Goal: Task Accomplishment & Management: Complete application form

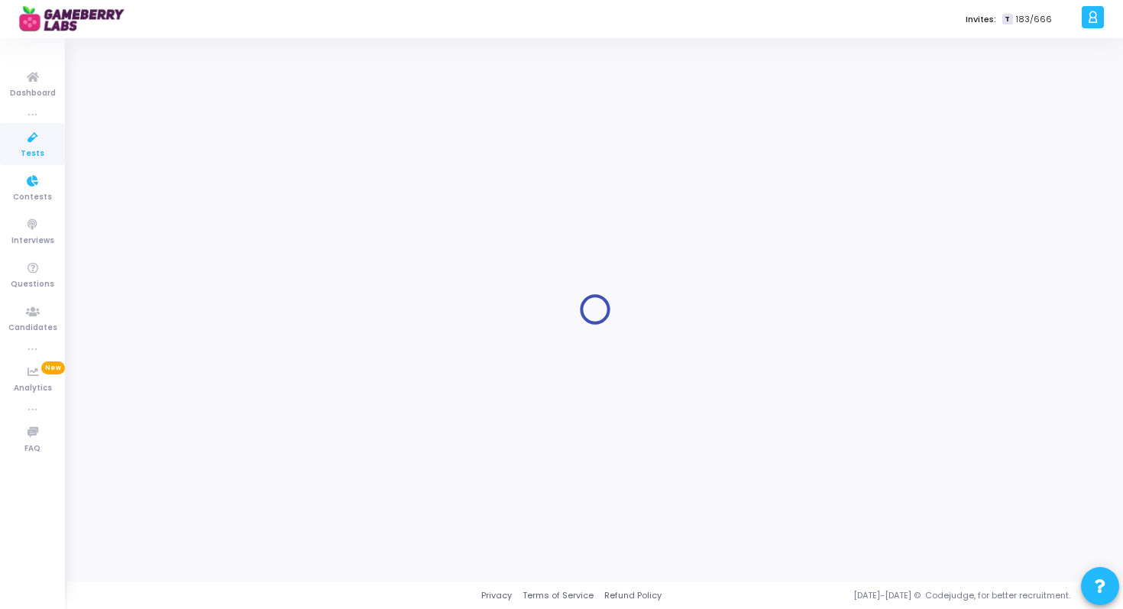
click at [37, 132] on icon at bounding box center [33, 137] width 32 height 19
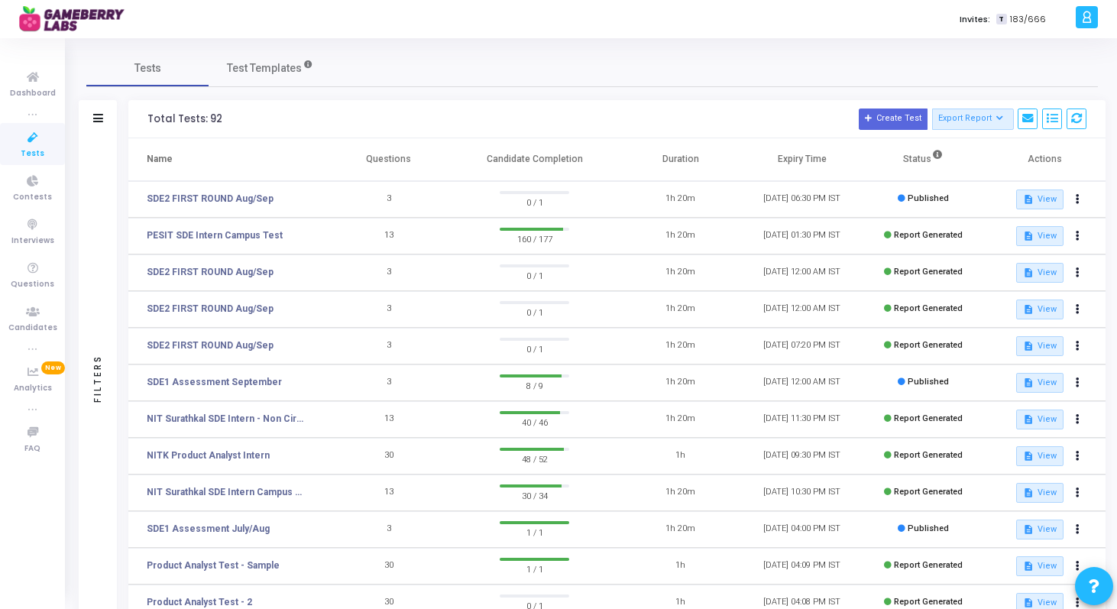
scroll to position [204, 0]
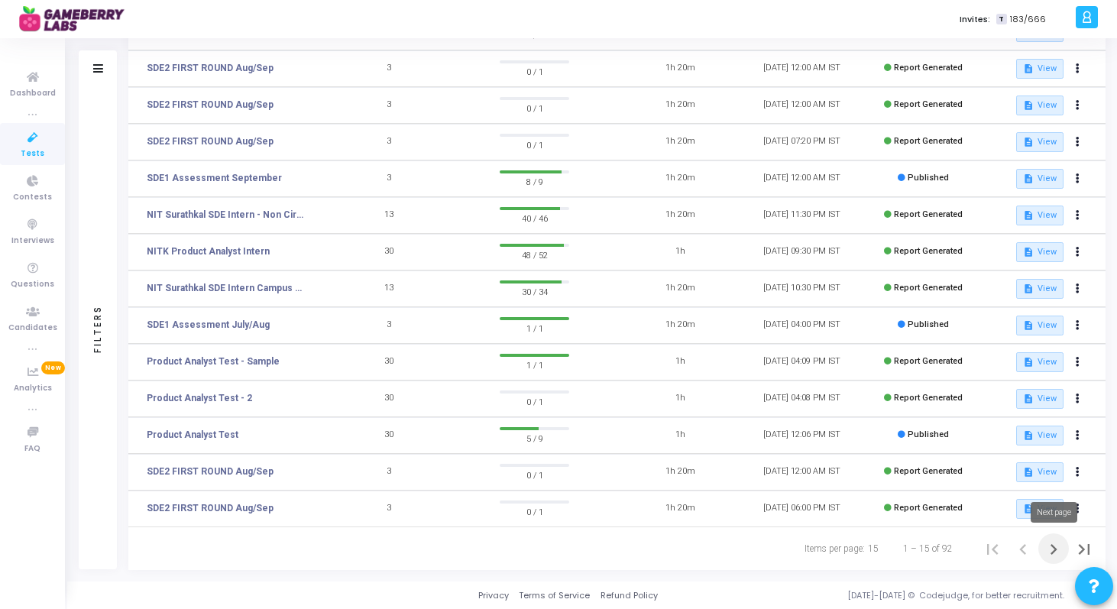
click at [1056, 548] on icon "Next page" at bounding box center [1053, 549] width 7 height 11
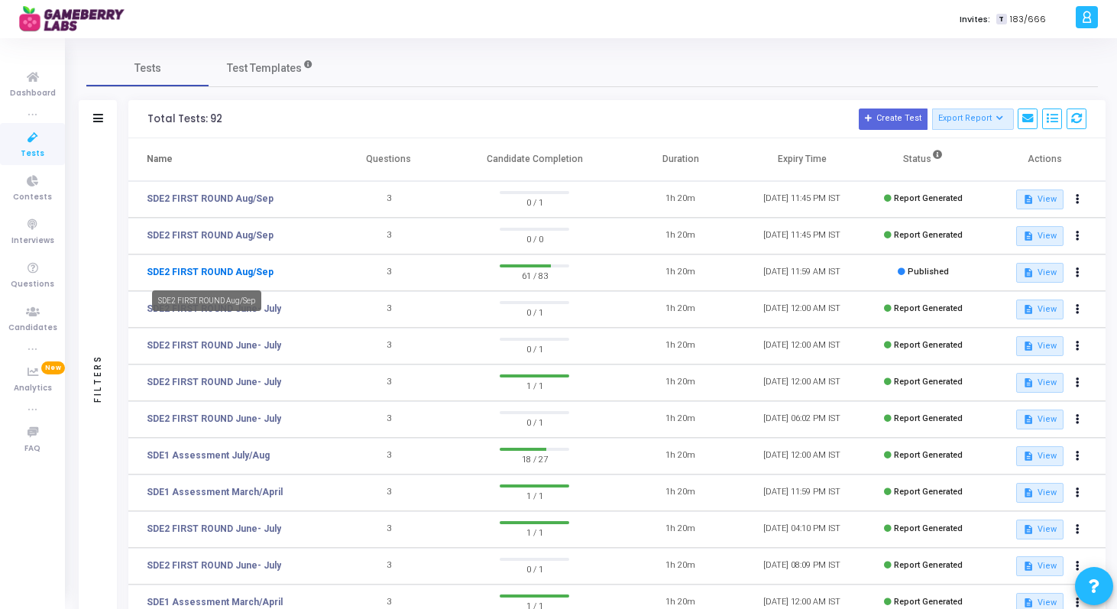
click at [259, 274] on link "SDE2 FIRST ROUND Aug/Sep" at bounding box center [210, 272] width 127 height 14
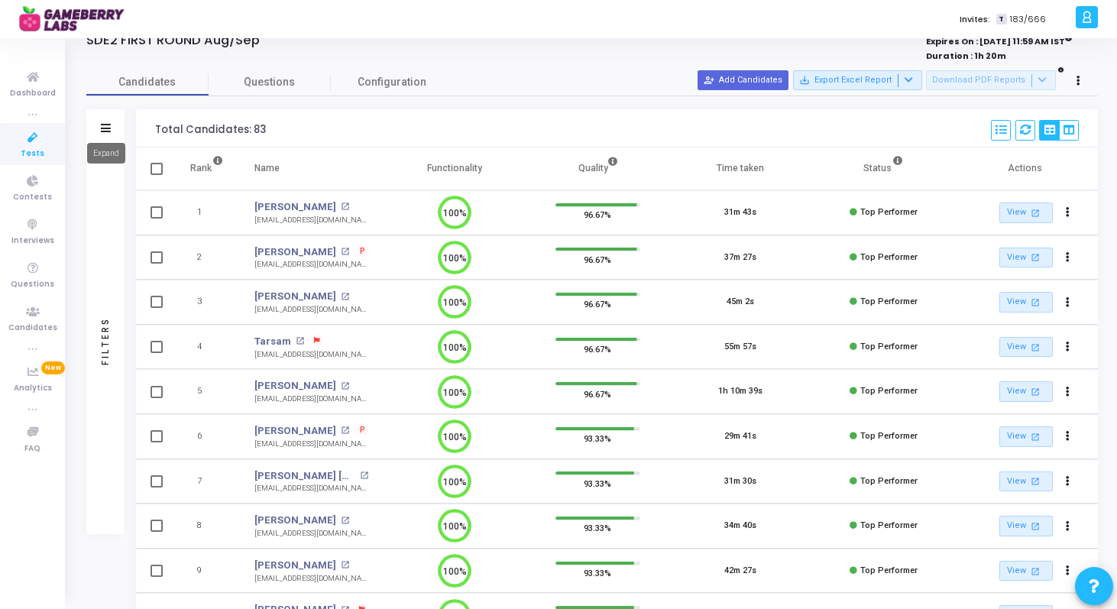
click at [105, 128] on icon at bounding box center [106, 128] width 10 height 8
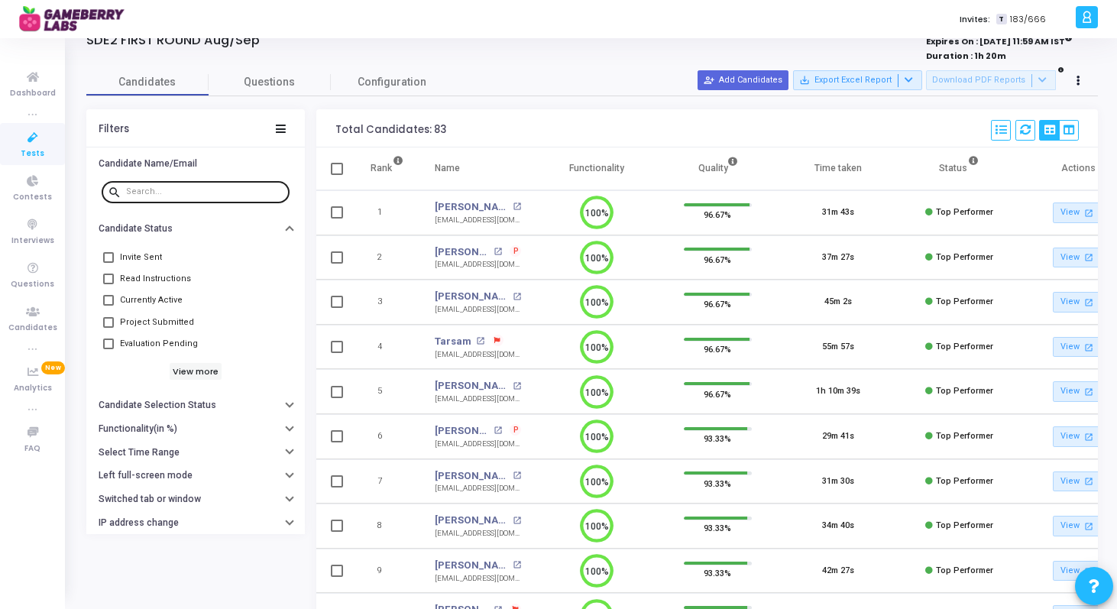
click at [199, 189] on input "text" at bounding box center [204, 191] width 157 height 9
paste input "[PERSON_NAME]"
type input "[PERSON_NAME]"
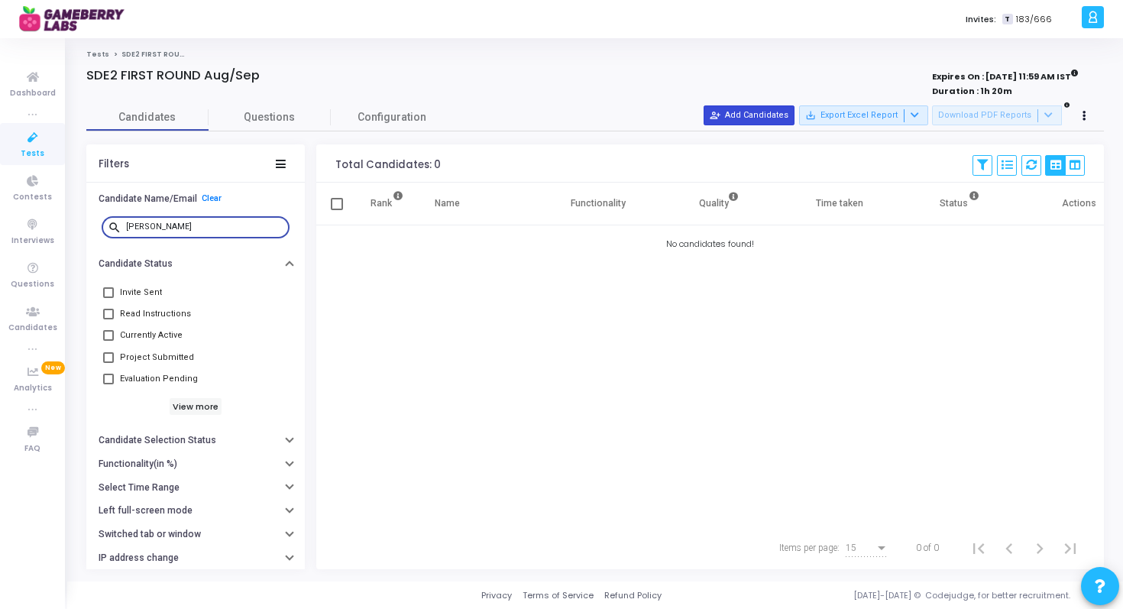
click at [766, 115] on button "person_add_alt Add Candidates" at bounding box center [748, 115] width 91 height 20
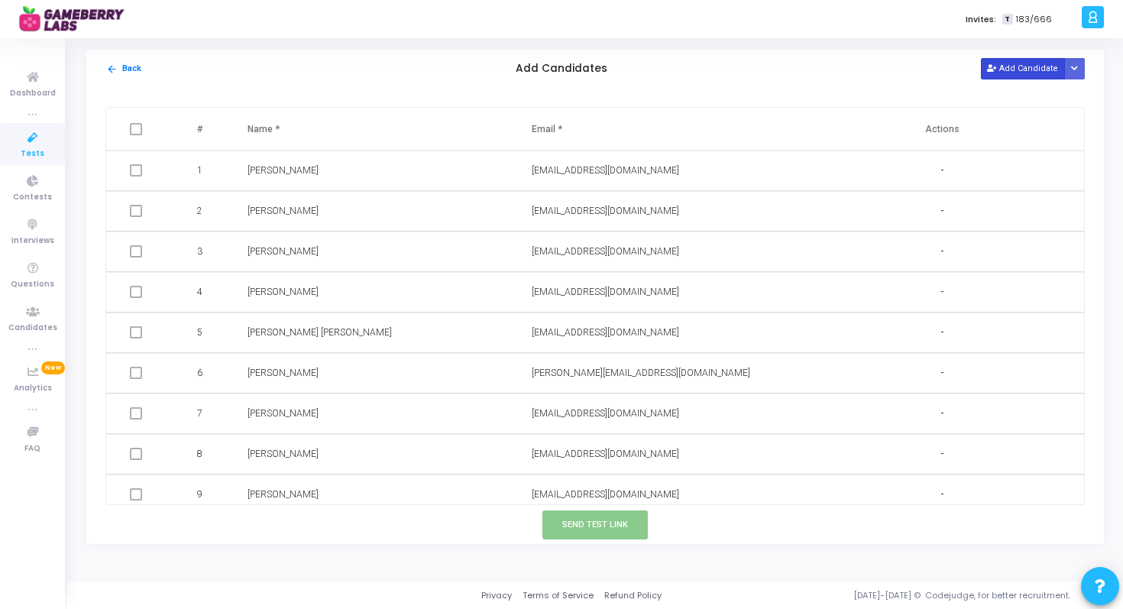
click at [1005, 63] on button "Add Candidate" at bounding box center [1023, 68] width 84 height 21
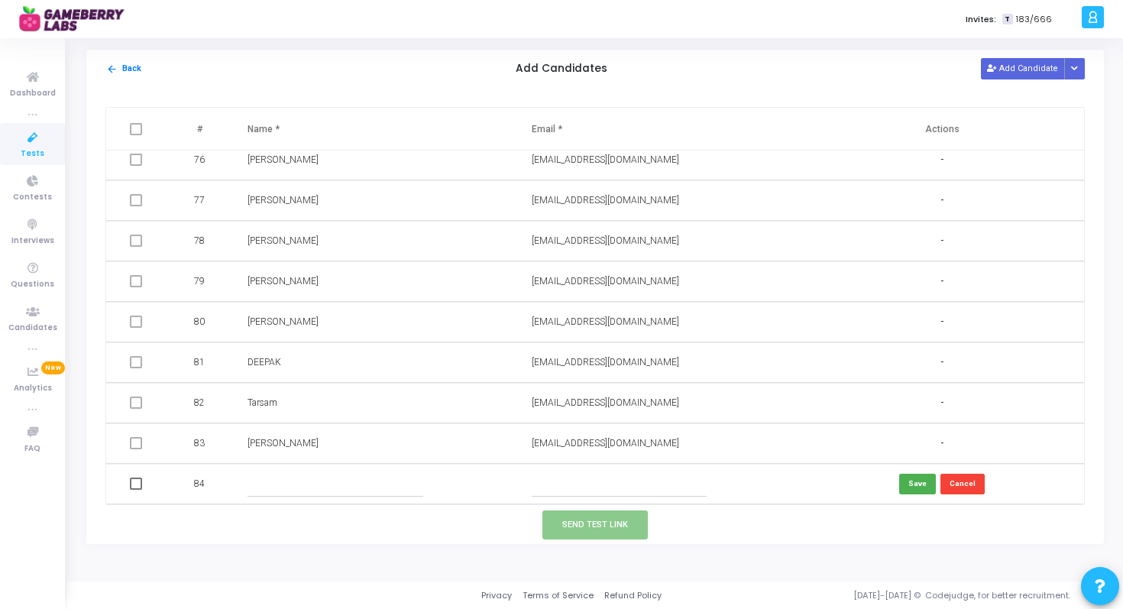
click at [263, 493] on input "text" at bounding box center [334, 483] width 175 height 25
paste input "[PERSON_NAME]"
type input "[PERSON_NAME]"
click at [574, 476] on input "text" at bounding box center [619, 483] width 175 height 25
paste input "[EMAIL_ADDRESS][DOMAIN_NAME]"
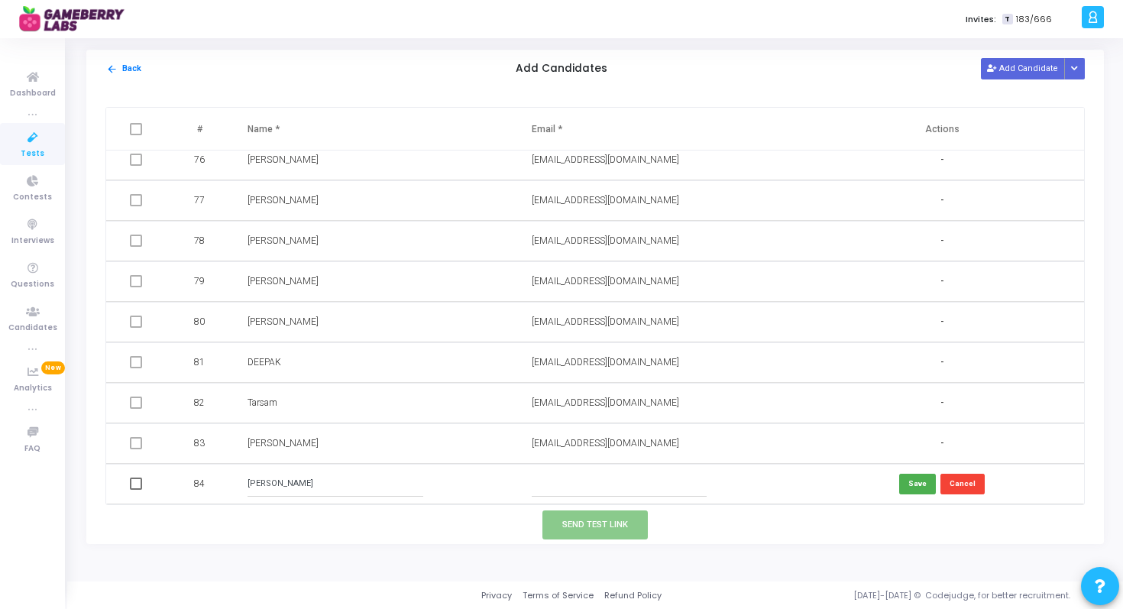
type input "[EMAIL_ADDRESS][DOMAIN_NAME]"
click at [904, 478] on button "Save" at bounding box center [917, 484] width 37 height 21
click at [133, 480] on span at bounding box center [136, 483] width 12 height 12
click at [135, 490] on input "checkbox" at bounding box center [135, 490] width 1 height 1
checkbox input "true"
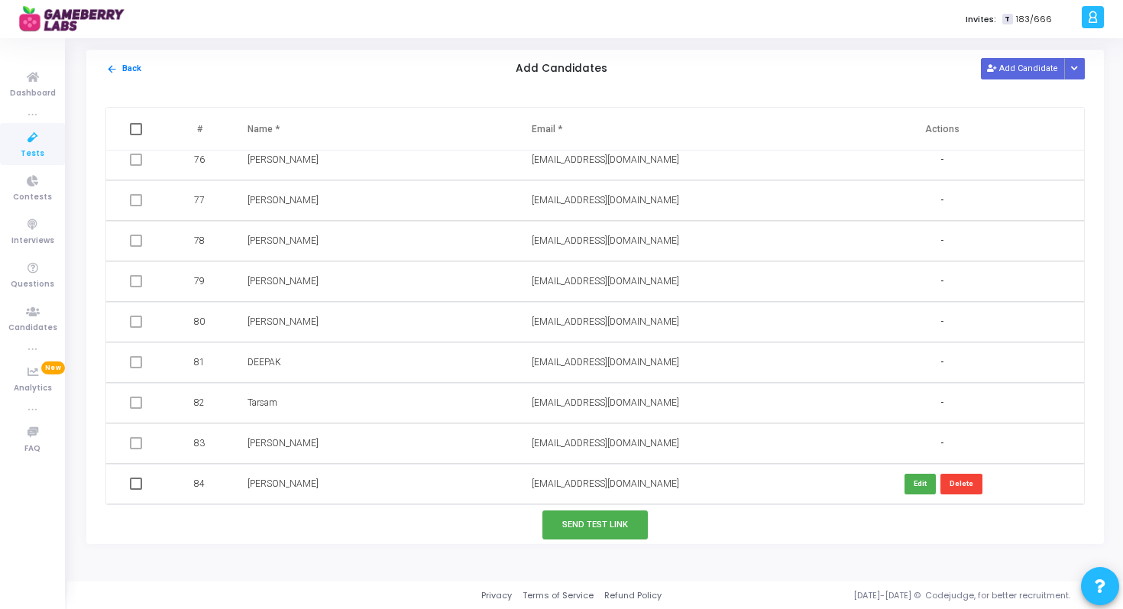
checkbox input "true"
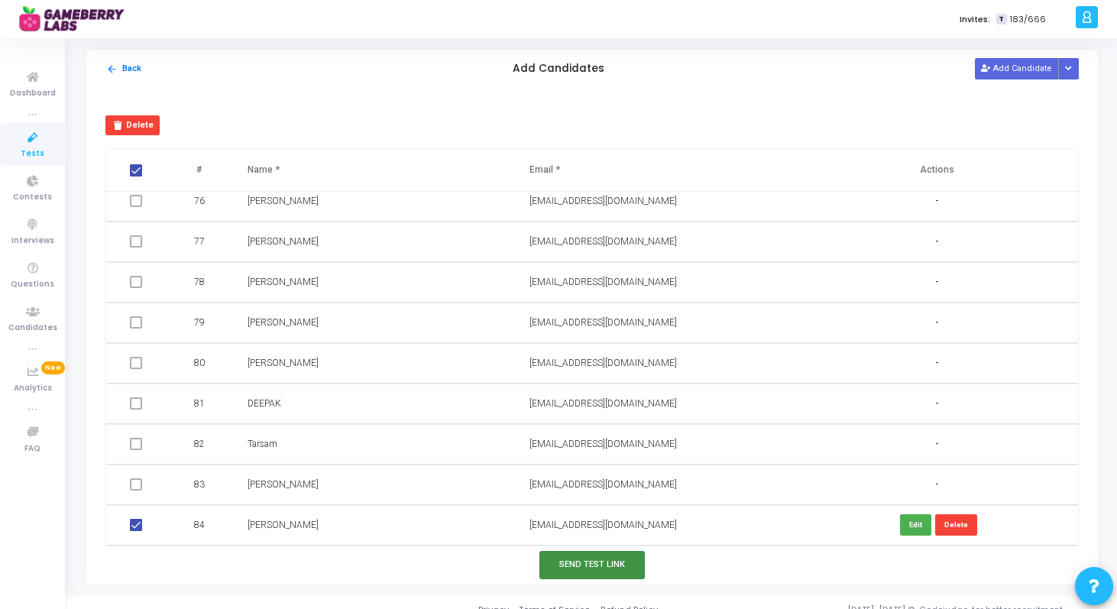
click at [585, 566] on button "Send Test Link" at bounding box center [591, 565] width 105 height 28
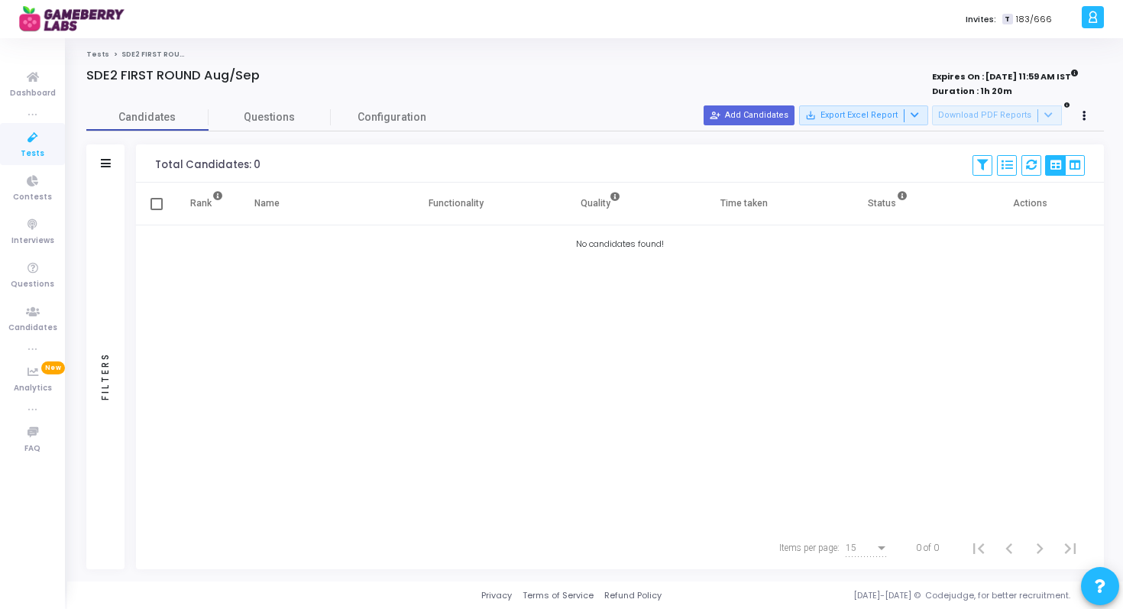
click at [31, 131] on icon at bounding box center [33, 137] width 32 height 19
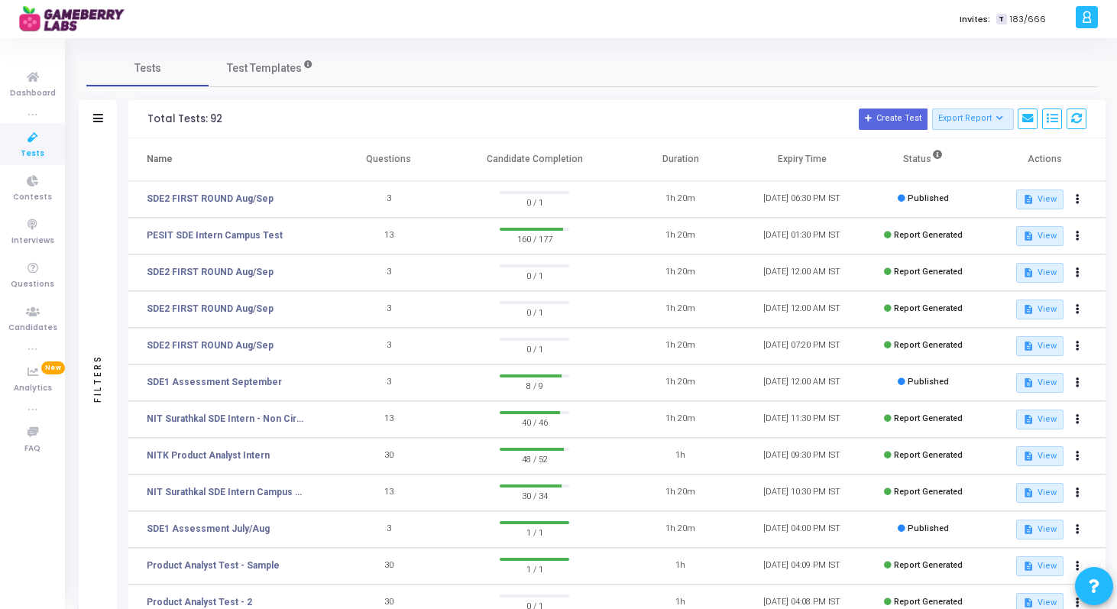
scroll to position [204, 0]
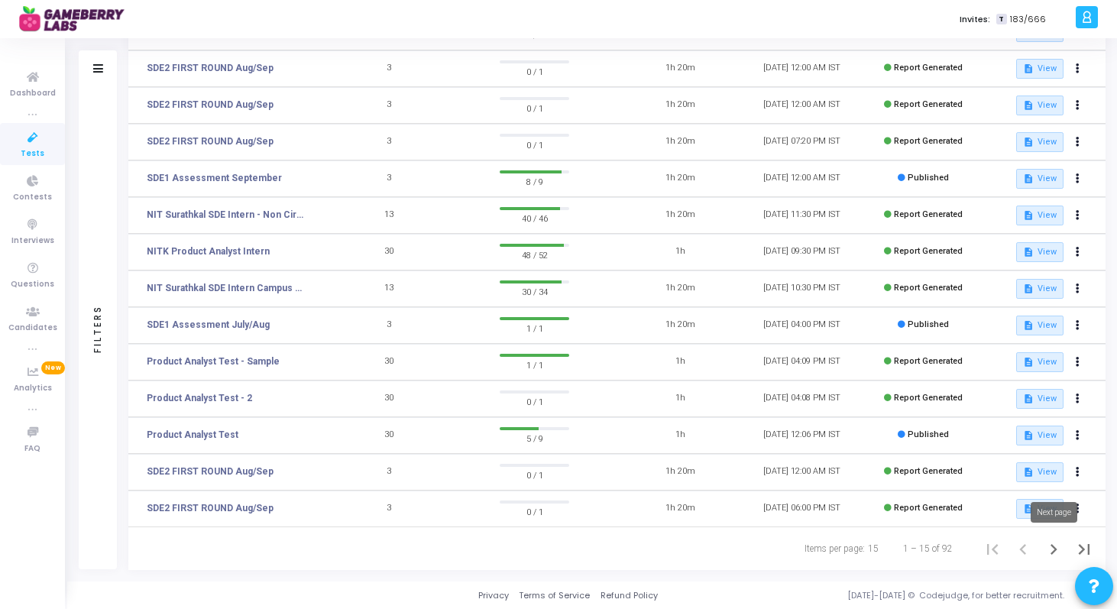
click at [1048, 547] on icon "Next page" at bounding box center [1053, 548] width 21 height 21
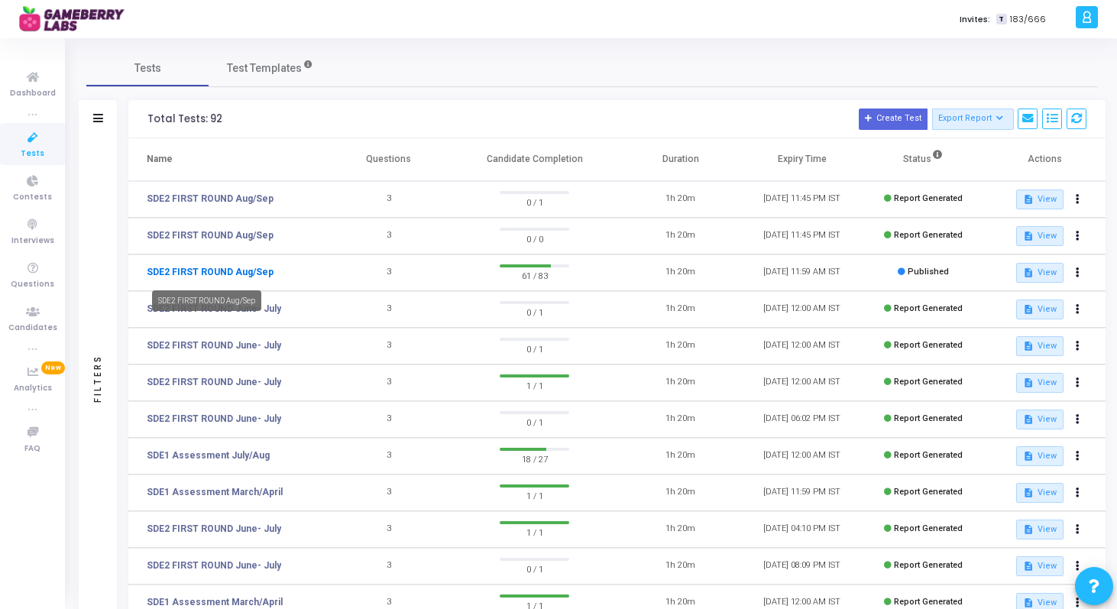
click at [243, 270] on link "SDE2 FIRST ROUND Aug/Sep" at bounding box center [210, 272] width 127 height 14
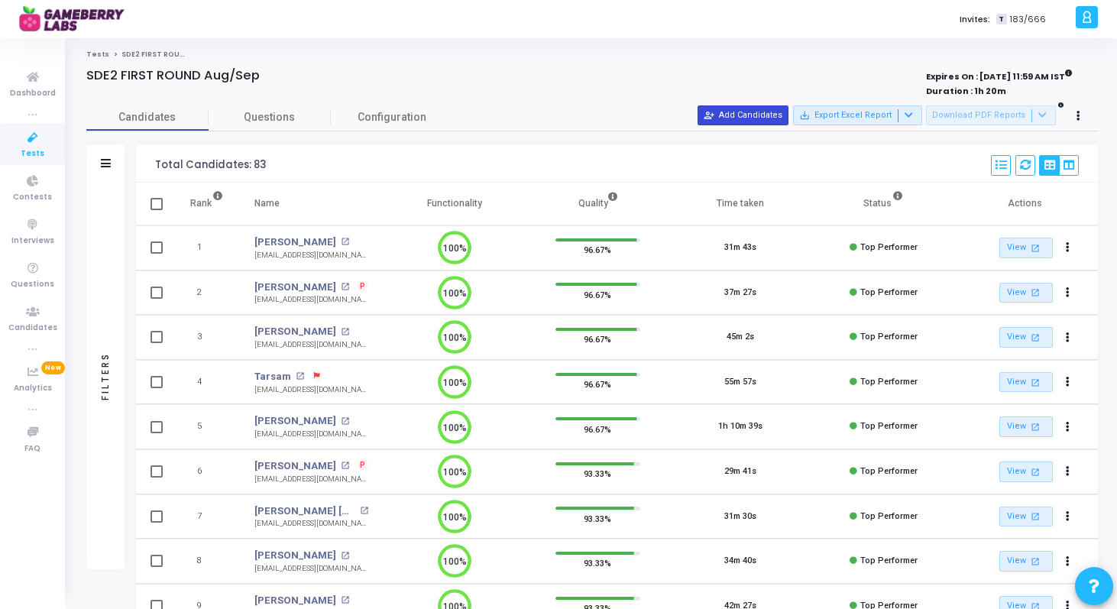
click at [749, 114] on button "person_add_alt Add Candidates" at bounding box center [742, 115] width 91 height 20
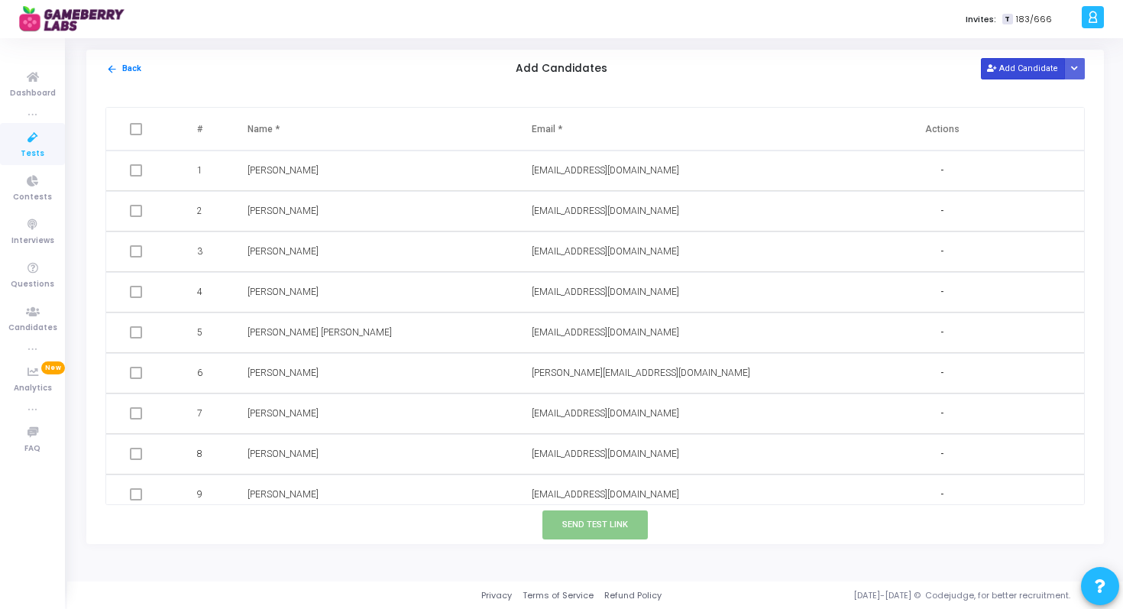
click at [1008, 70] on button "Add Candidate" at bounding box center [1023, 68] width 84 height 21
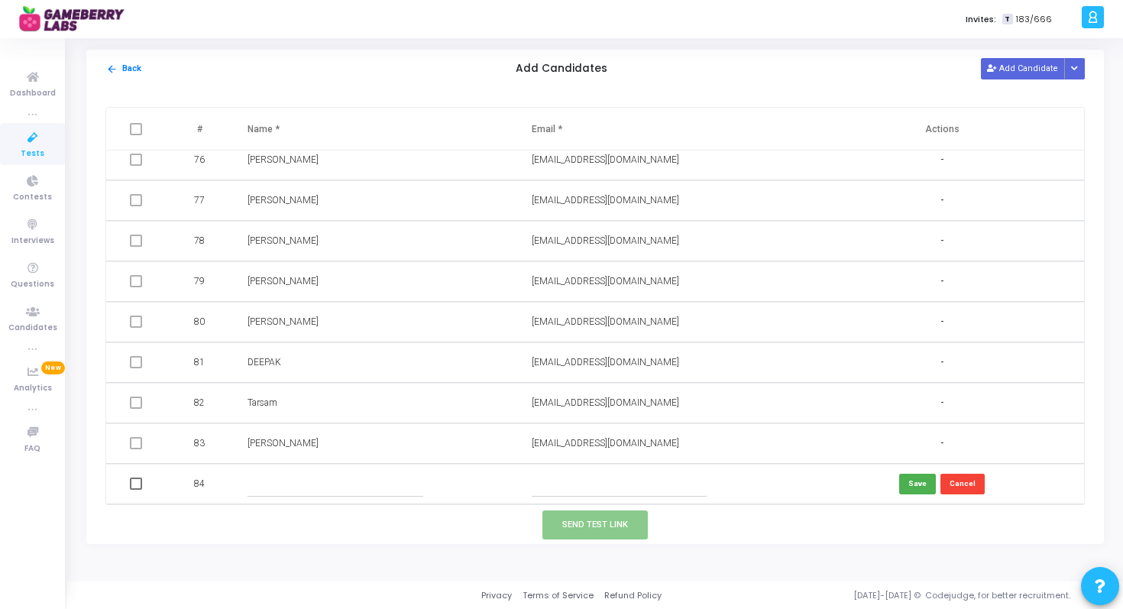
click at [255, 487] on input "text" at bounding box center [334, 483] width 175 height 25
paste input "[PERSON_NAME]"
click at [288, 480] on input "[PERSON_NAME]" at bounding box center [334, 483] width 175 height 25
type input "Kaushal"
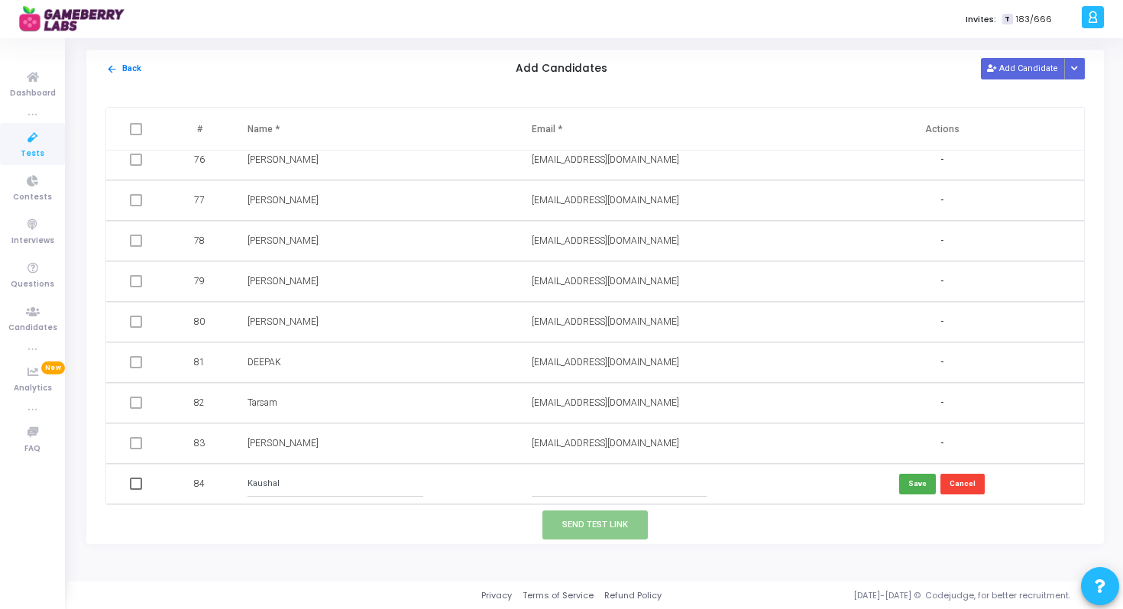
click at [612, 481] on input "text" at bounding box center [619, 483] width 175 height 25
paste input "[EMAIL_ADDRESS][DOMAIN_NAME]"
type input "[EMAIL_ADDRESS][DOMAIN_NAME]"
click at [908, 481] on button "Save" at bounding box center [917, 484] width 37 height 21
click at [140, 483] on span at bounding box center [136, 483] width 12 height 12
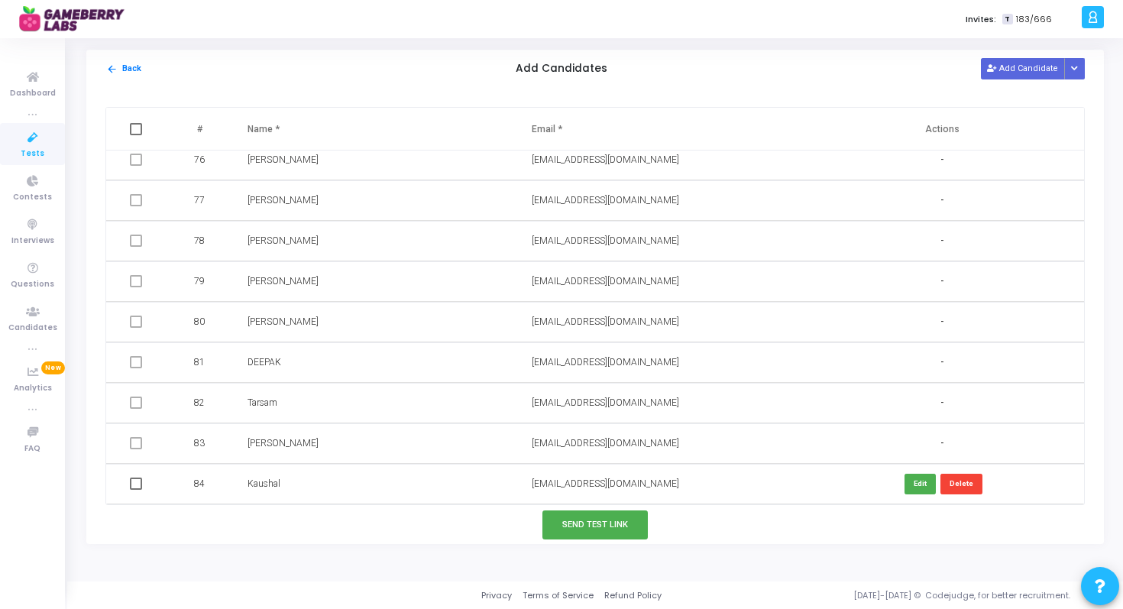
click at [136, 490] on input "checkbox" at bounding box center [135, 490] width 1 height 1
checkbox input "true"
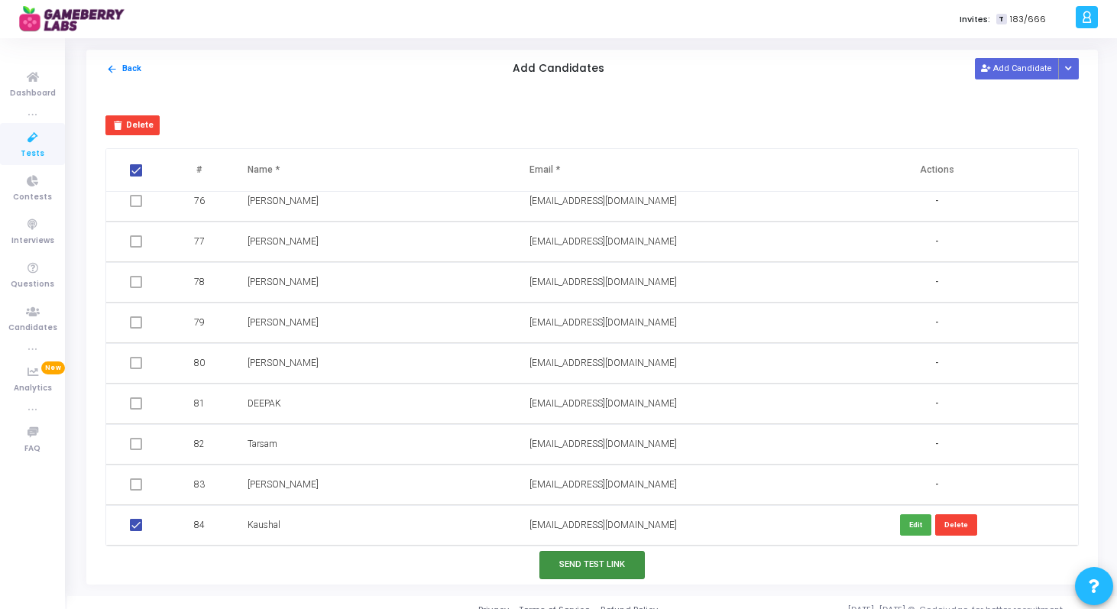
click at [582, 571] on button "Send Test Link" at bounding box center [591, 565] width 105 height 28
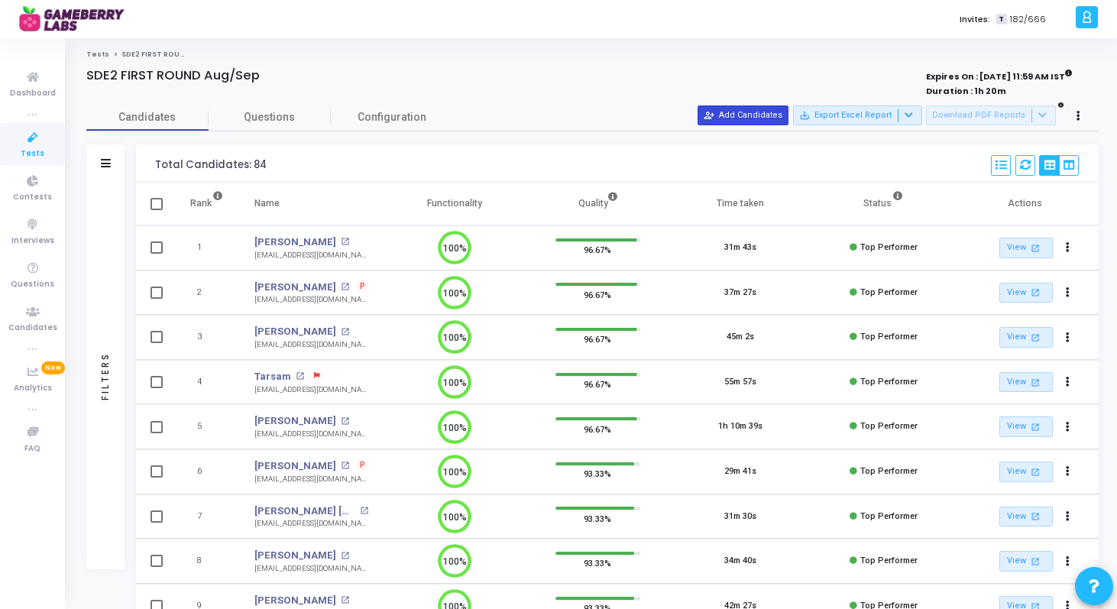
click at [761, 112] on button "person_add_alt Add Candidates" at bounding box center [742, 115] width 91 height 20
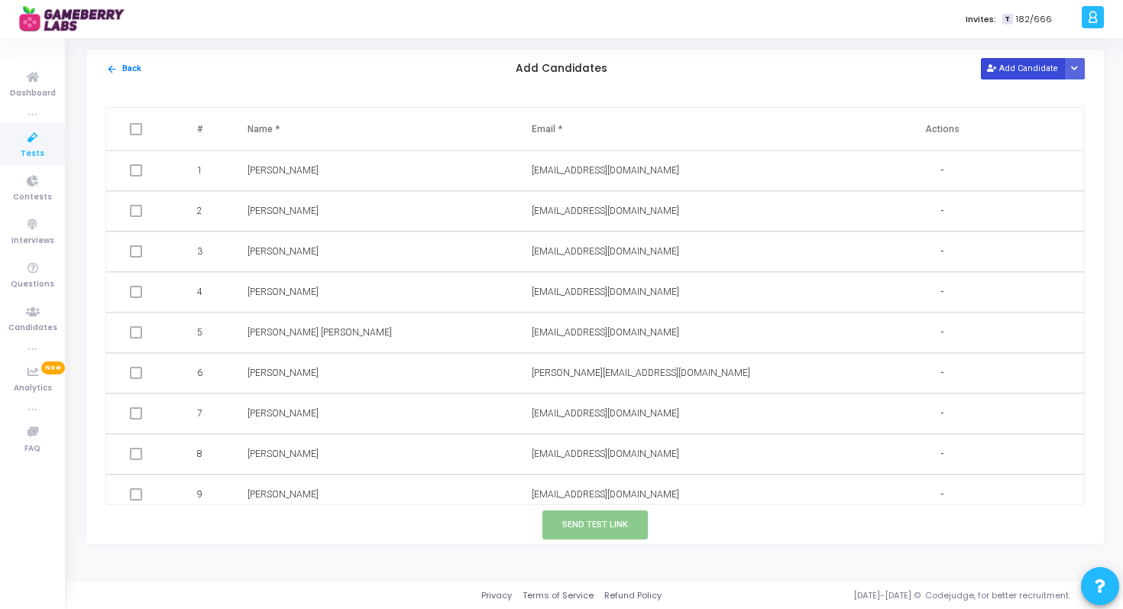
click at [1022, 71] on button "Add Candidate" at bounding box center [1023, 68] width 84 height 21
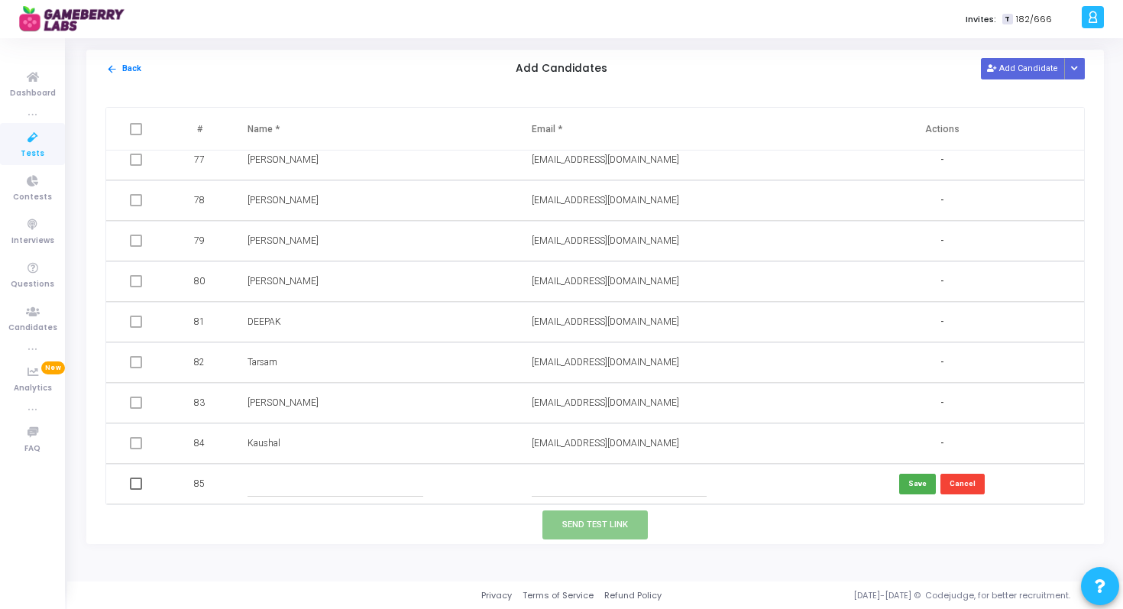
click at [277, 486] on input "text" at bounding box center [334, 483] width 175 height 25
paste input "[PERSON_NAME]"
click at [282, 479] on input "[PERSON_NAME]" at bounding box center [334, 483] width 175 height 25
type input "RAJAN"
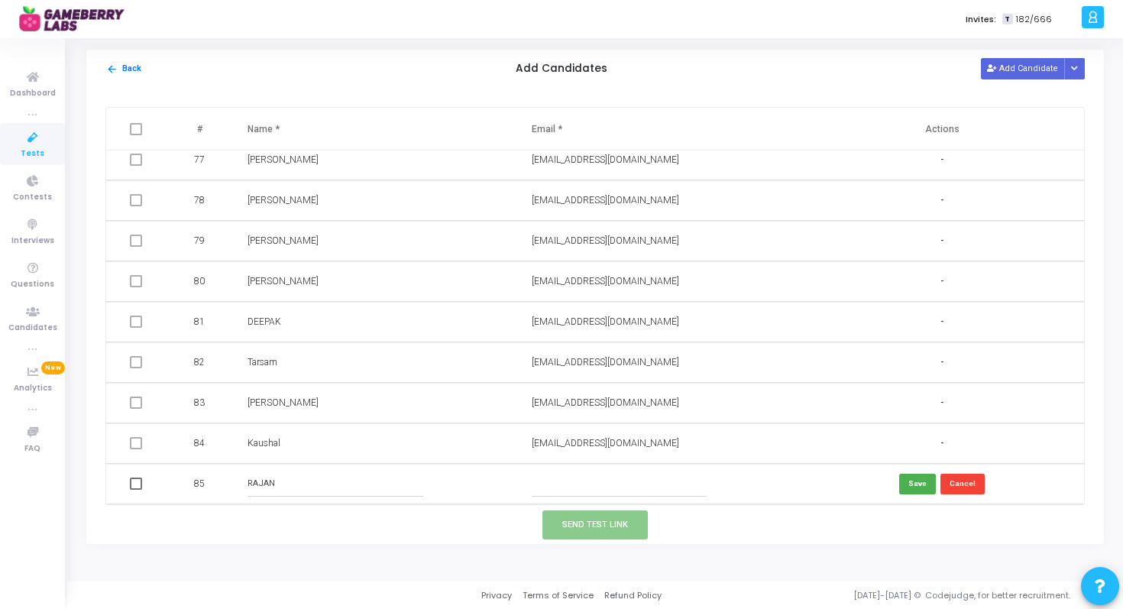
click at [598, 487] on input "text" at bounding box center [619, 483] width 175 height 25
paste input "[EMAIL_ADDRESS][DOMAIN_NAME]"
type input "[EMAIL_ADDRESS][DOMAIN_NAME]"
click at [905, 480] on button "Save" at bounding box center [917, 484] width 37 height 21
click at [142, 484] on td at bounding box center [137, 484] width 63 height 40
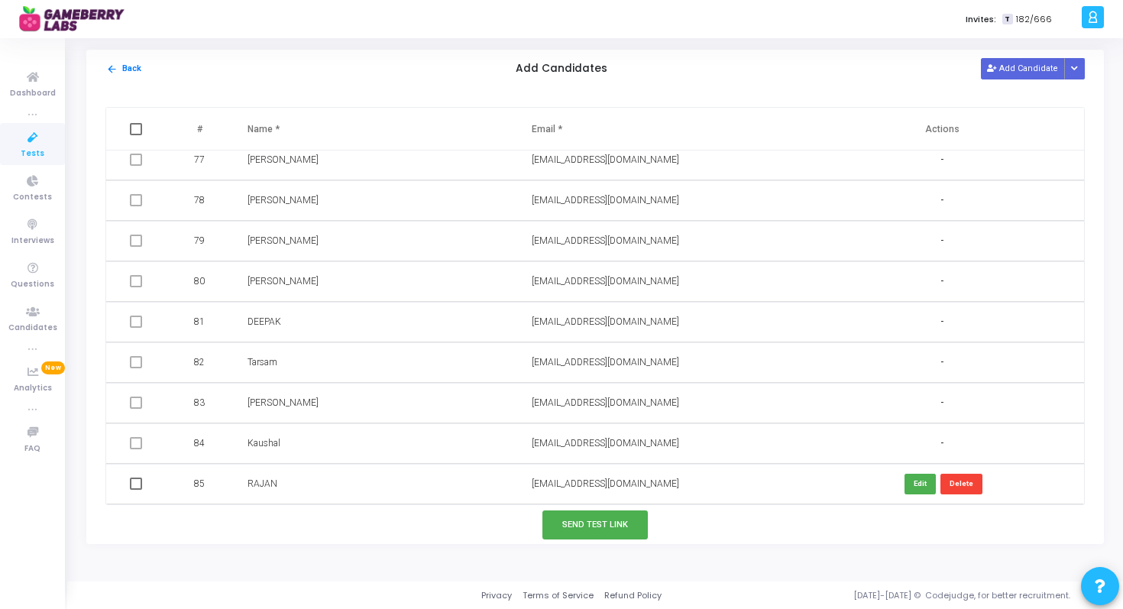
click at [136, 484] on span at bounding box center [136, 483] width 12 height 12
click at [136, 490] on input "checkbox" at bounding box center [135, 490] width 1 height 1
checkbox input "true"
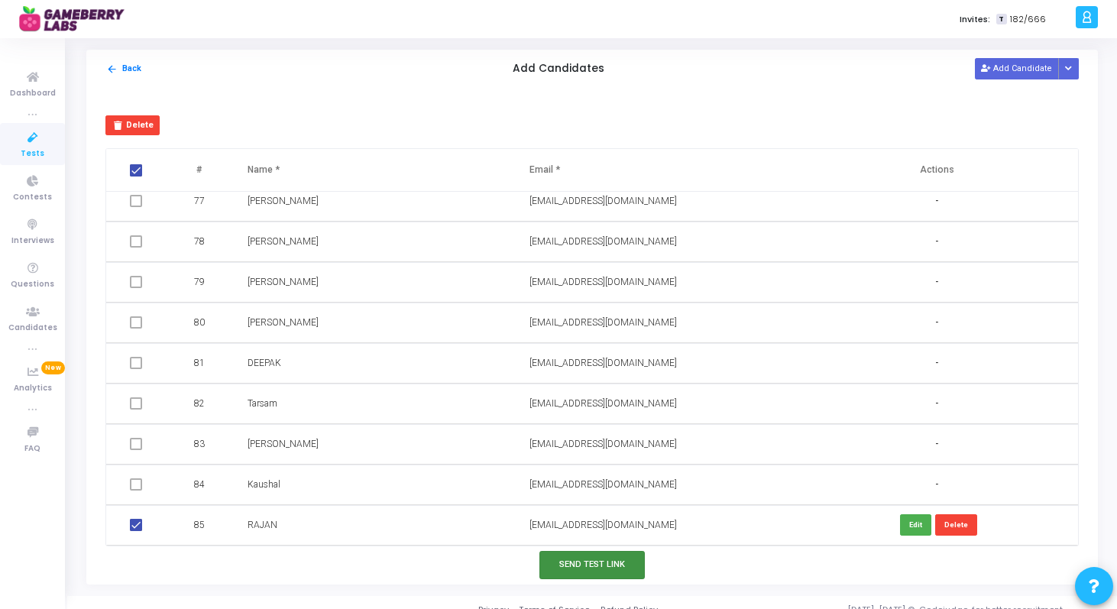
click at [556, 561] on button "Send Test Link" at bounding box center [591, 565] width 105 height 28
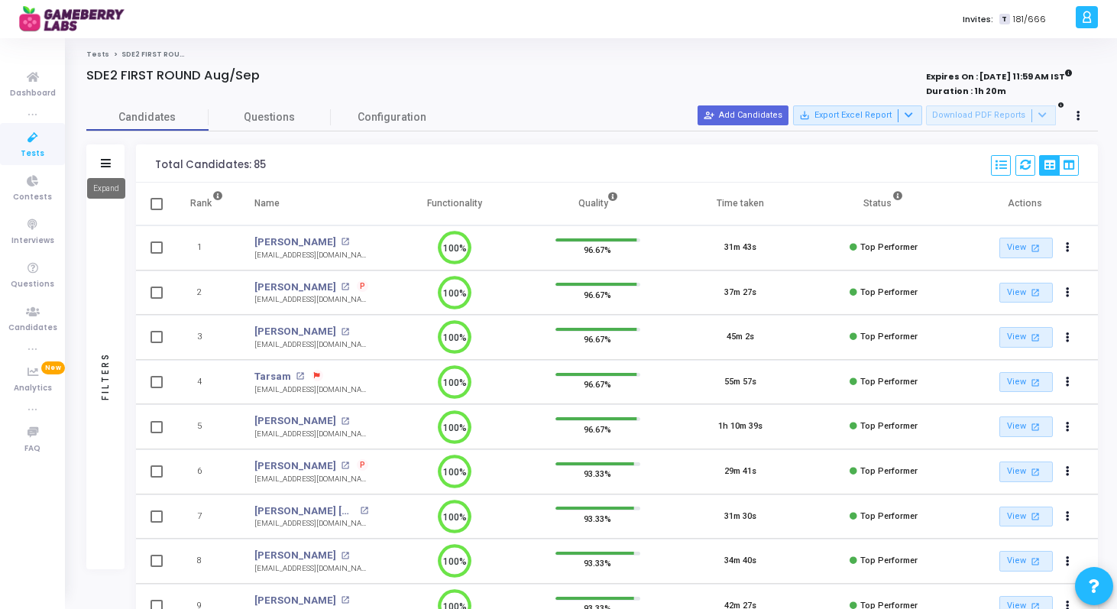
click at [104, 160] on icon at bounding box center [106, 163] width 10 height 8
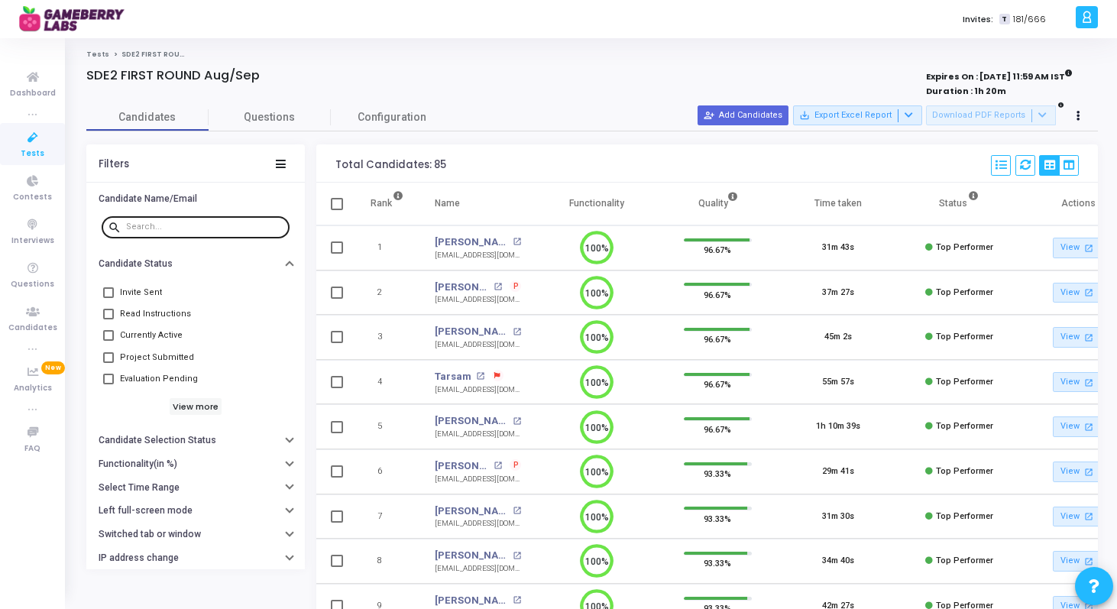
click at [196, 229] on input "text" at bounding box center [204, 226] width 157 height 9
paste input "[EMAIL_ADDRESS][DOMAIN_NAME]"
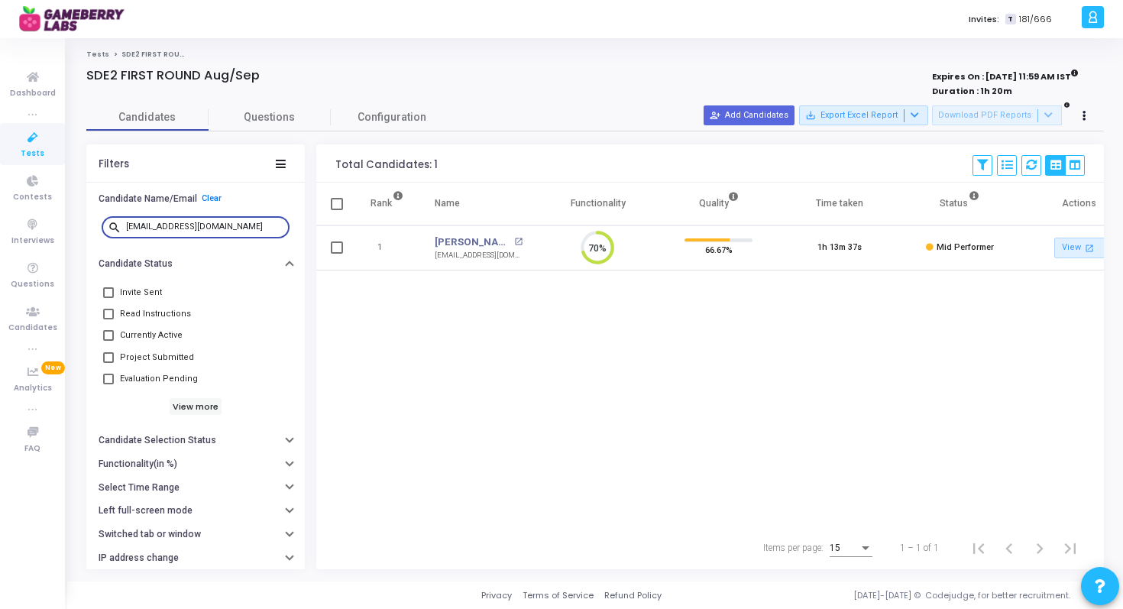
paste input "[EMAIL_ADDRESS][DOMAIN_NAME]"
paste input "arjavdongaonkar"
type input "[EMAIL_ADDRESS][DOMAIN_NAME]"
